Goal: Communication & Community: Answer question/provide support

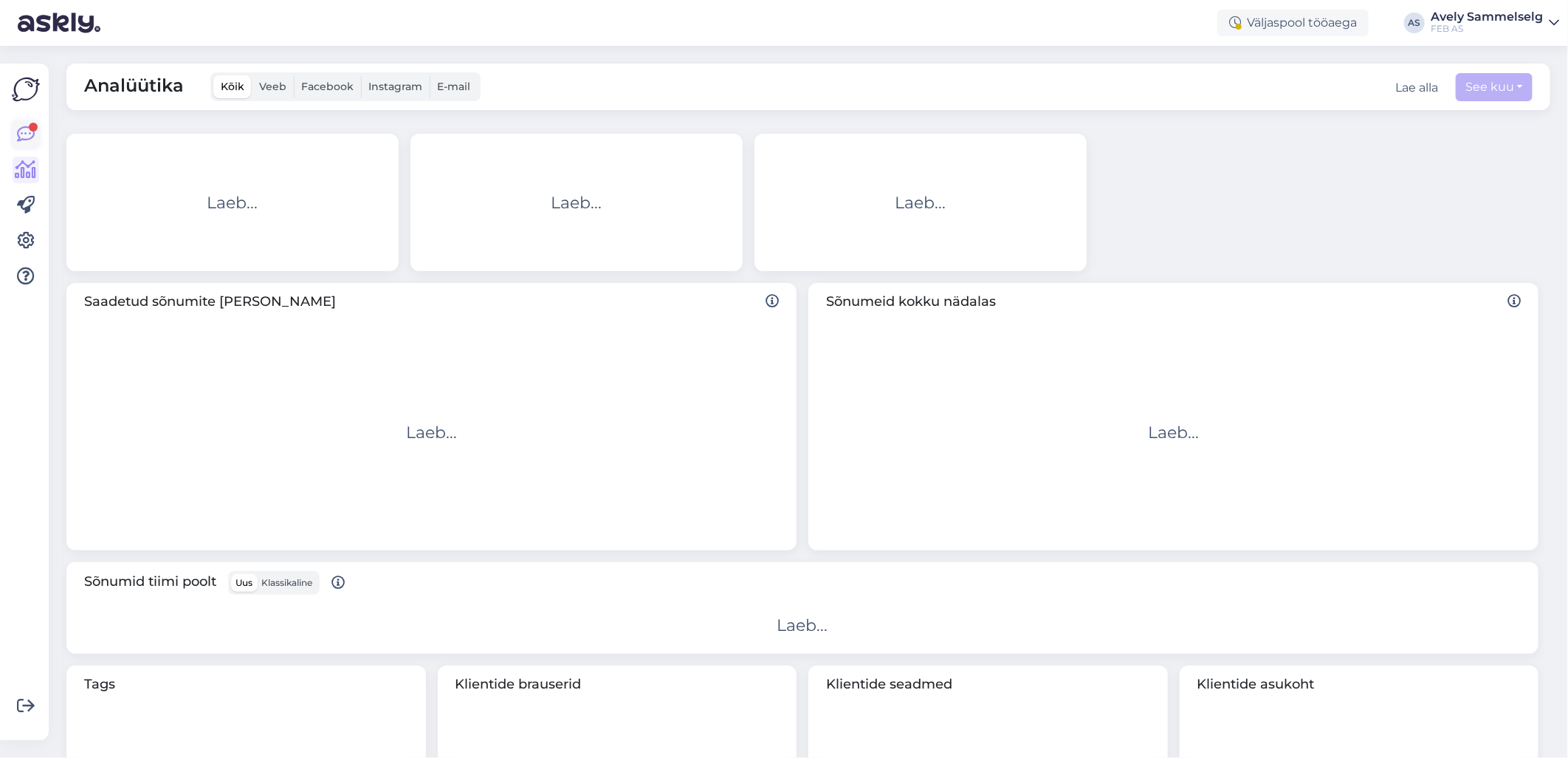
click at [27, 135] on icon at bounding box center [26, 134] width 17 height 17
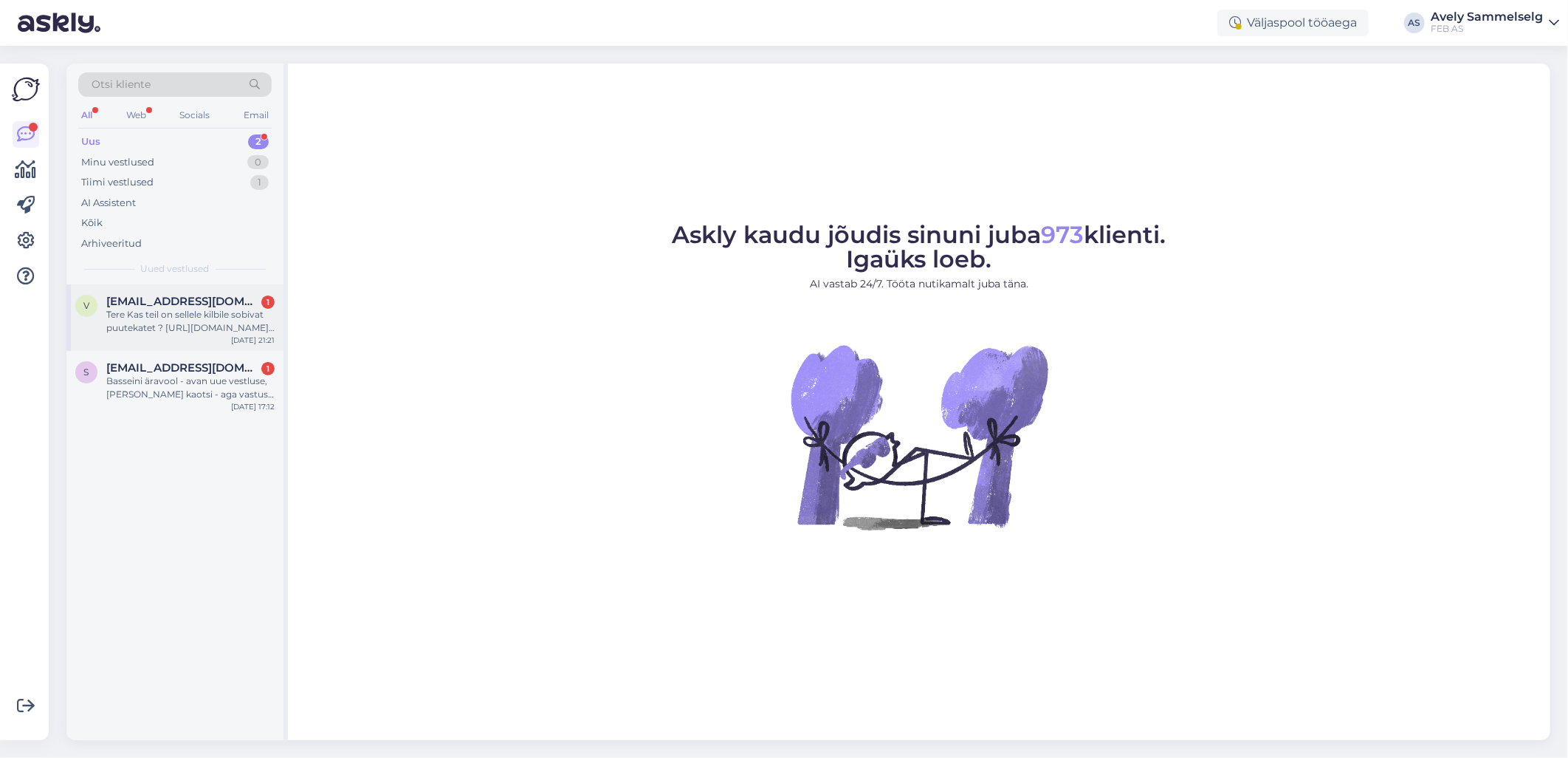
click at [185, 315] on div "Tere Kas teil on sellele kilbile sobivat puutekatet ? [URL][DOMAIN_NAME][PERSON…" at bounding box center [190, 322] width 169 height 27
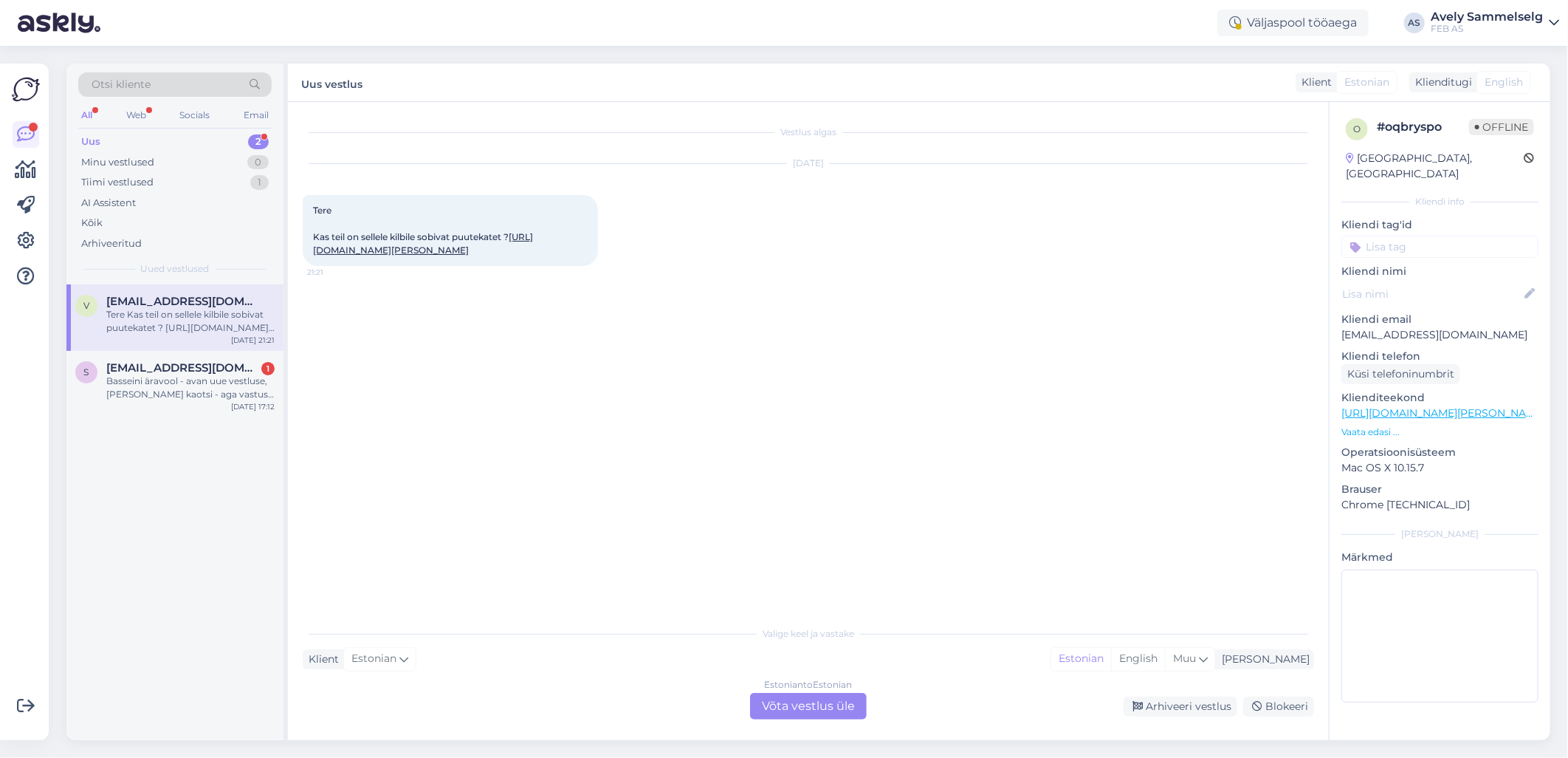
click at [440, 248] on link "[URL][DOMAIN_NAME][PERSON_NAME]" at bounding box center [423, 243] width 220 height 24
click at [713, 332] on div "Vestlus algas [DATE] Tere Kas teil on sellele kilbile sobivat puutekatet ? [URL…" at bounding box center [815, 360] width 1025 height 488
drag, startPoint x: 569, startPoint y: 268, endPoint x: 507, endPoint y: 272, distance: 62.1
click at [507, 266] on div "Tere Kas teil on sellele kilbile sobivat puutekatet ? [URL][DOMAIN_NAME][PERSON…" at bounding box center [450, 230] width 296 height 71
click at [815, 712] on div "Estonian to Estonian Võta vestlus üle" at bounding box center [808, 706] width 117 height 27
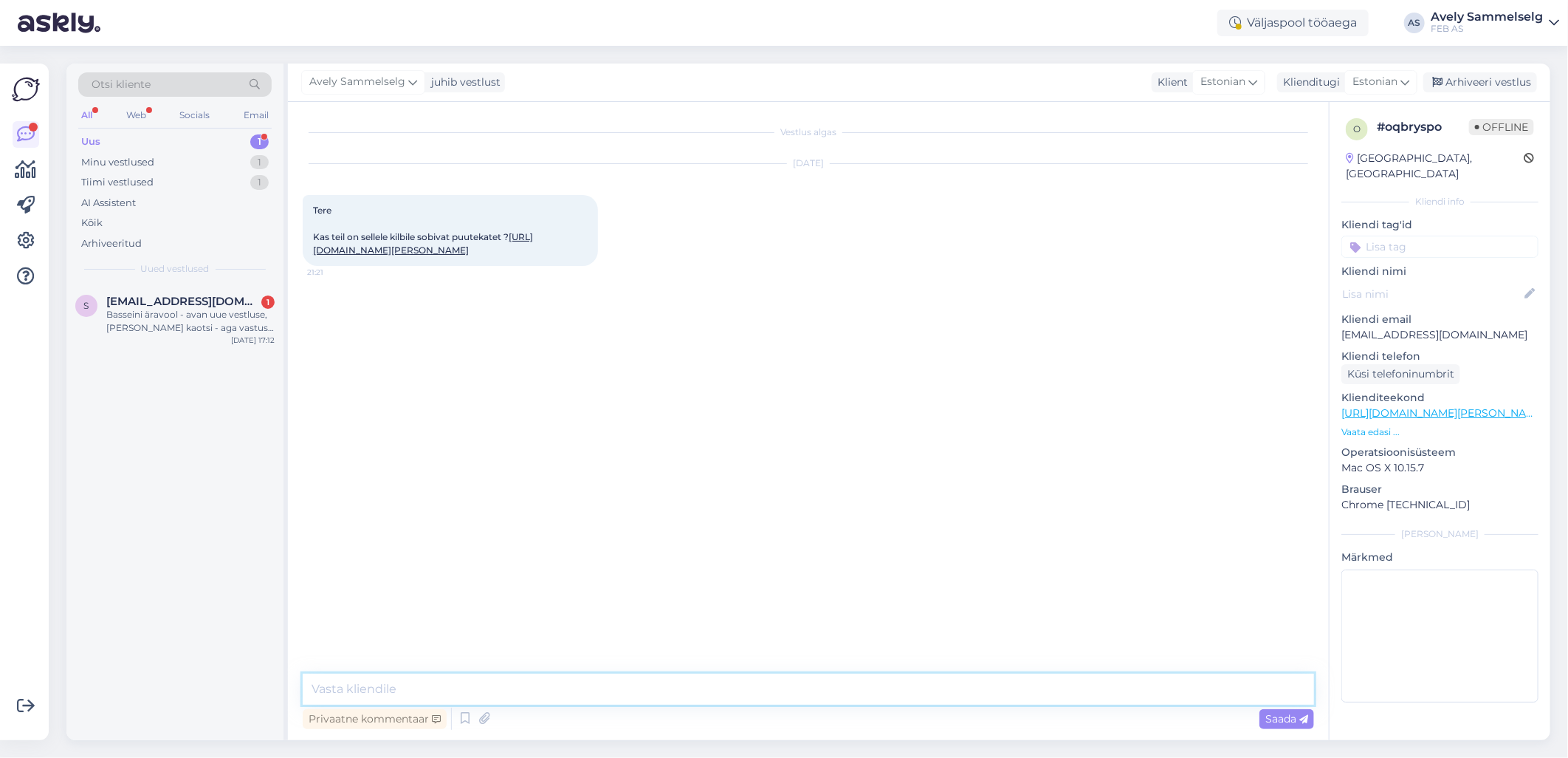
click at [646, 682] on textarea at bounding box center [808, 689] width 1011 height 31
click at [758, 692] on textarea at bounding box center [808, 689] width 1011 height 31
click at [545, 678] on textarea at bounding box center [808, 689] width 1011 height 31
type textarea "Tere!"
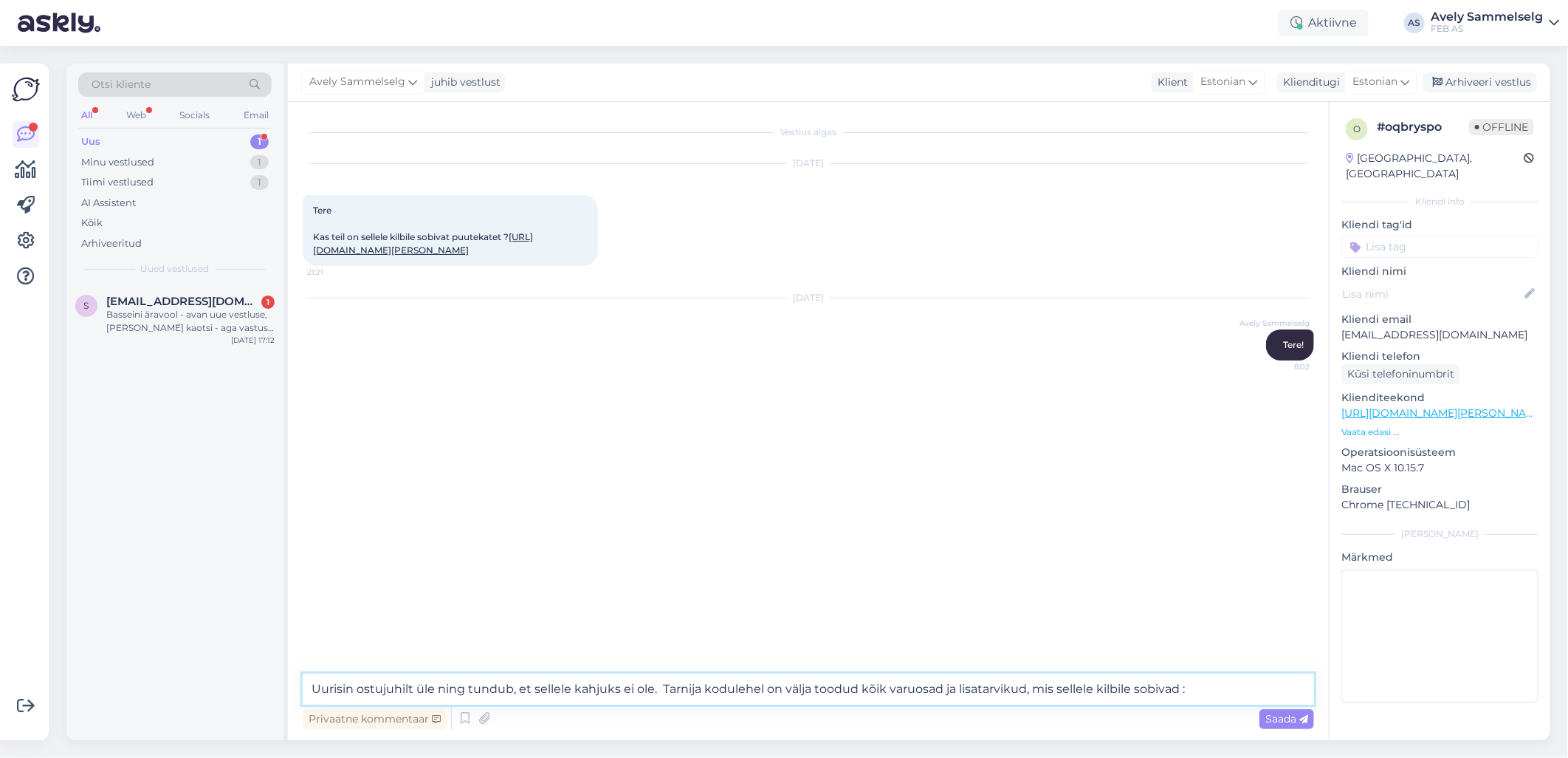
paste textarea "[URL][DOMAIN_NAME][PERSON_NAME]"
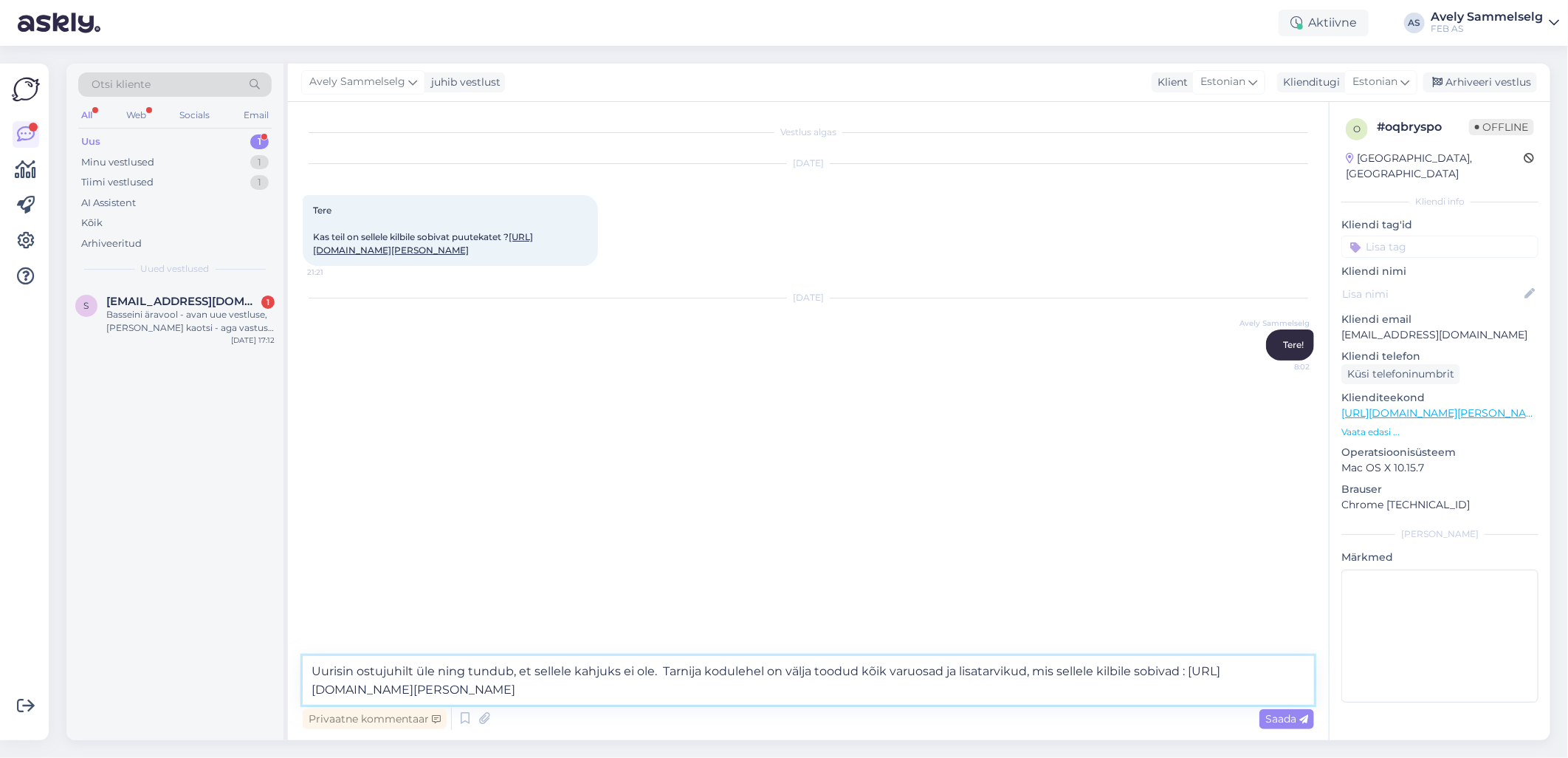
drag, startPoint x: 1142, startPoint y: 691, endPoint x: 663, endPoint y: 666, distance: 479.7
click at [663, 666] on textarea "Uurisin ostujuhilt üle ning tundub, et sellele kahjuks ei ole. Tarnija kodulehe…" at bounding box center [808, 680] width 1011 height 49
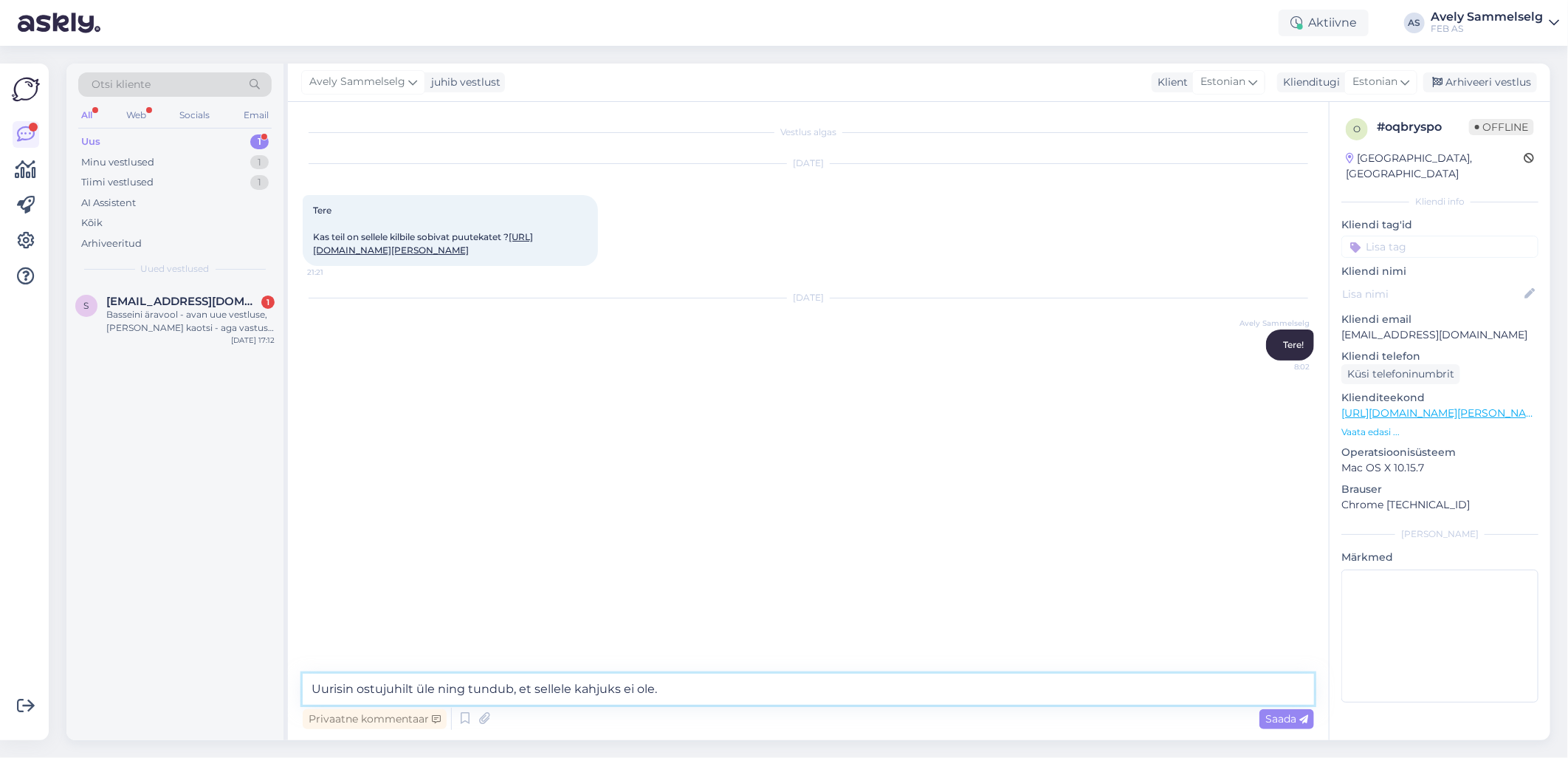
type textarea "Uurisin ostujuhilt üle ning tundub, et sellele kahjuks ei ole."
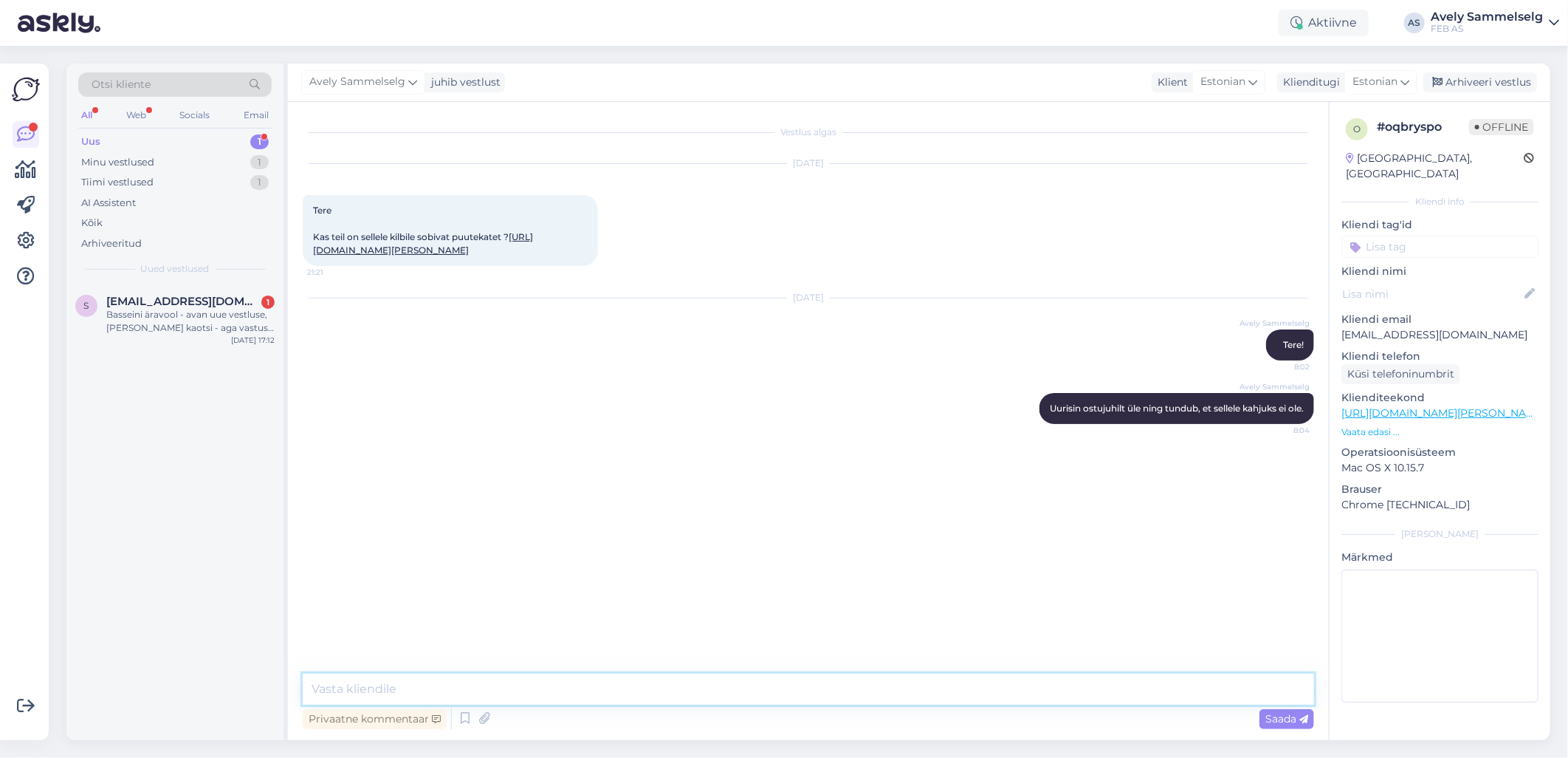
paste textarea "Tarnija kodulehel on välja toodud kõik varuosad ja lisatarvikud, mis sellele ki…"
type textarea "Tarnija kodulehel on välja toodud kõik varuosad ja lisatarvikud, mis sellele ki…"
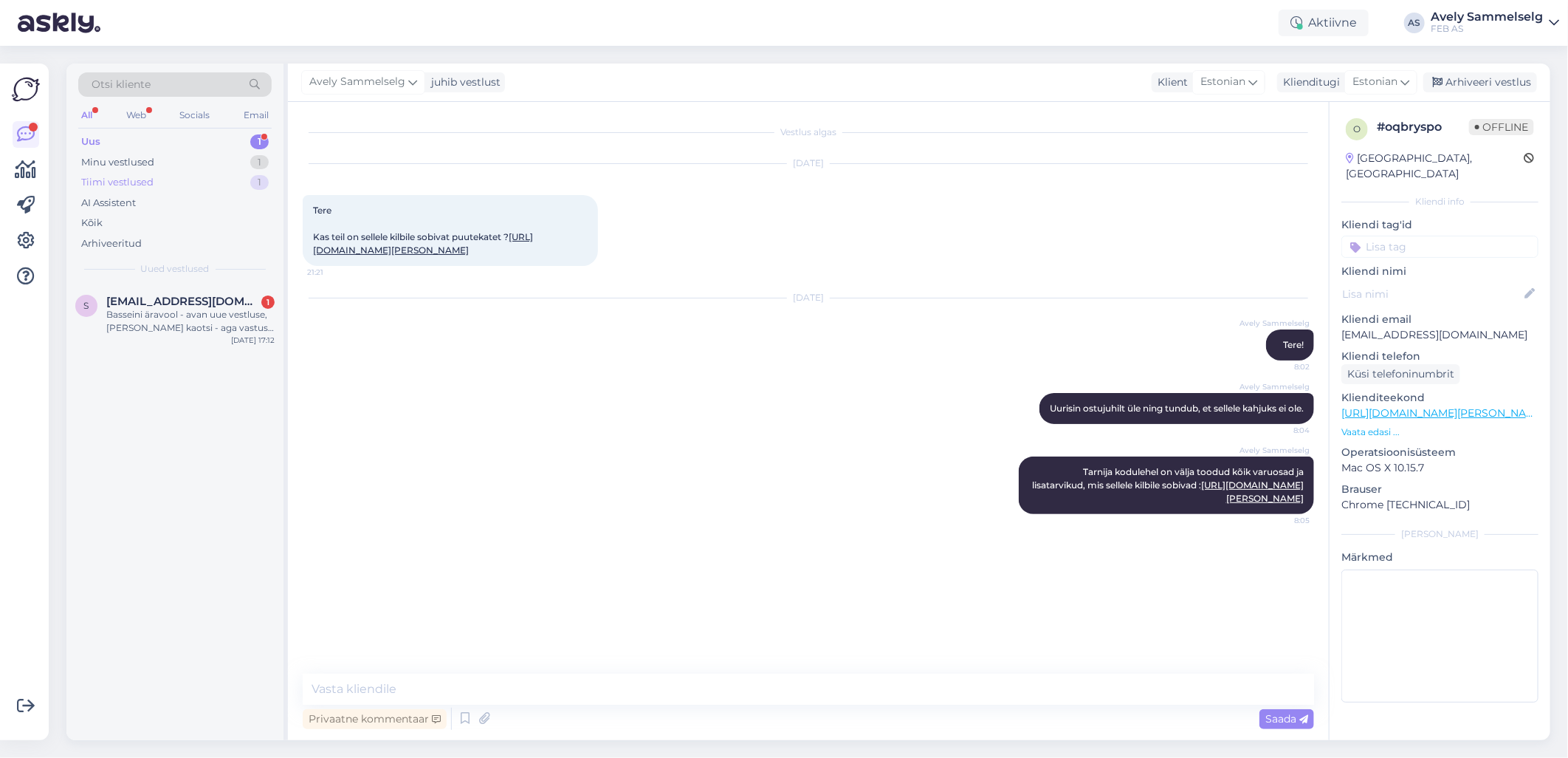
click at [210, 181] on div "Tiimi vestlused 1" at bounding box center [174, 182] width 194 height 20
click at [195, 308] on div "Tere! Kui suur keere Teil täpsemalt sinna läheb?" at bounding box center [190, 322] width 169 height 27
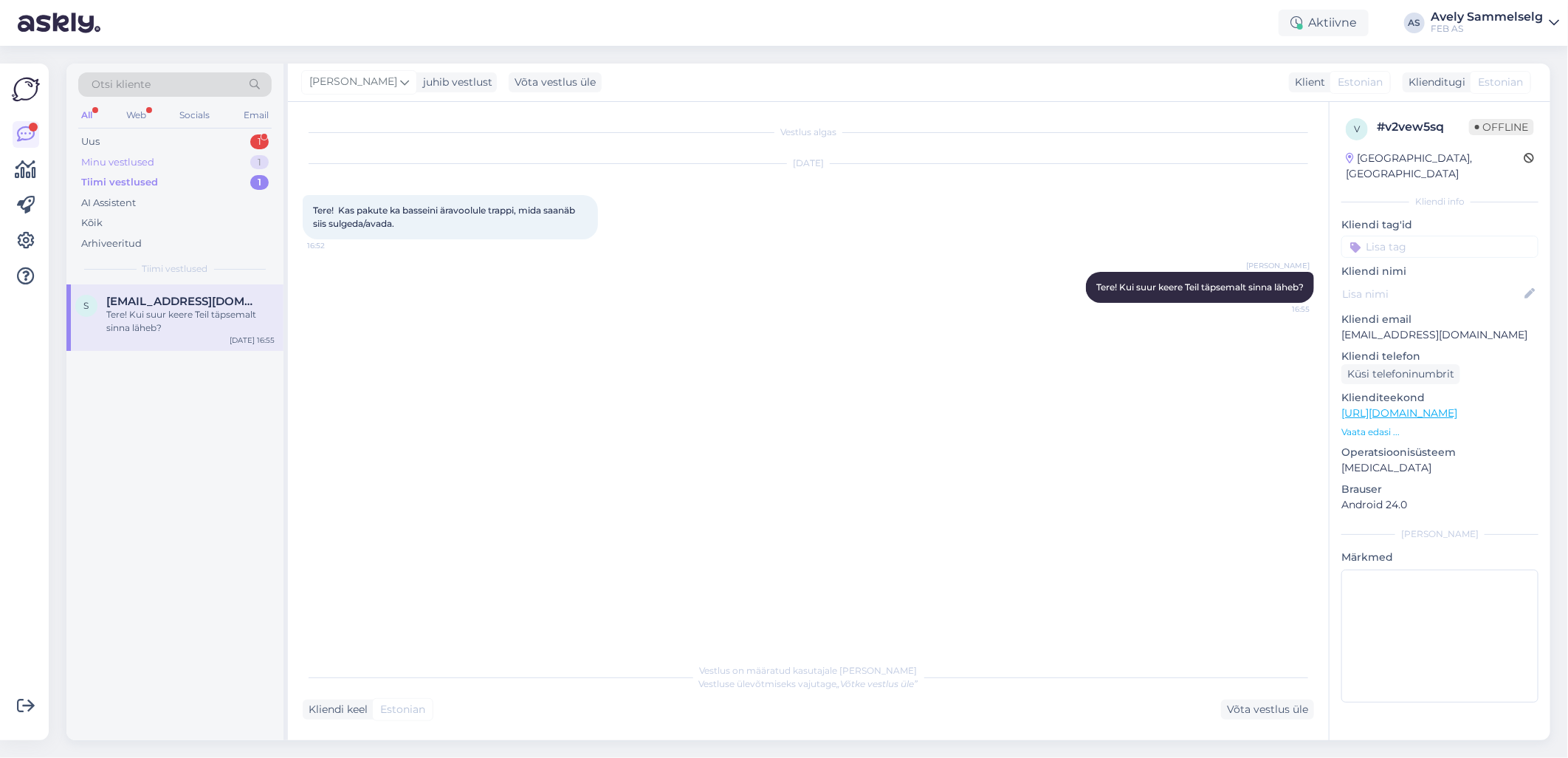
click at [147, 161] on div "Minu vestlused" at bounding box center [118, 162] width 73 height 14
click at [153, 323] on div "Tarnija kodulehel on välja toodud kõik varuosad ja lisatarvikud, mis sellele ki…" at bounding box center [190, 322] width 169 height 27
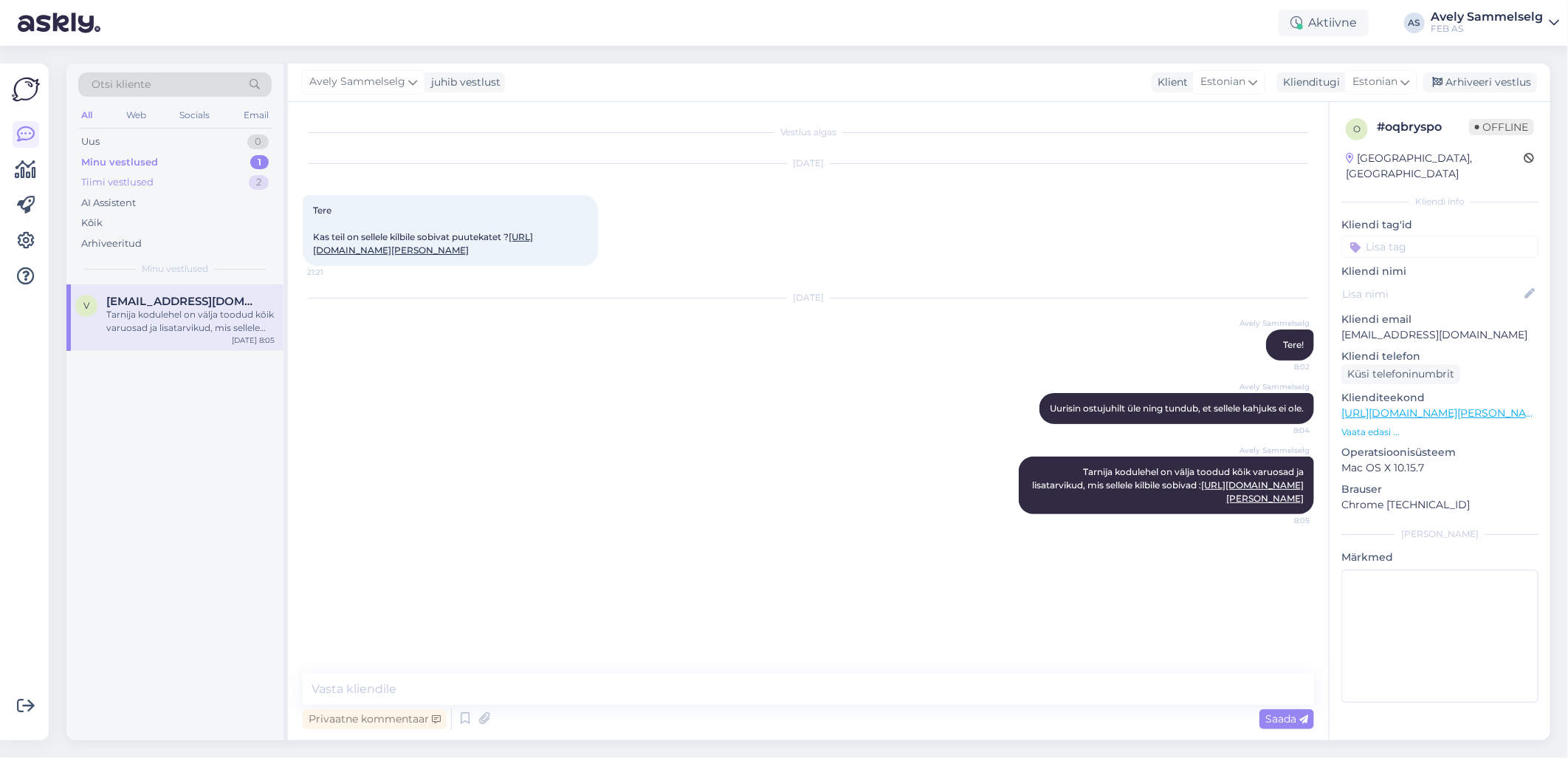
click at [183, 182] on div "Tiimi vestlused 2" at bounding box center [174, 182] width 194 height 20
click at [177, 323] on div "Basseini äravool - avan uue vestluse, [PERSON_NAME] kaotsi - aga vastus küsimus…" at bounding box center [190, 322] width 169 height 27
